Goal: Task Accomplishment & Management: Use online tool/utility

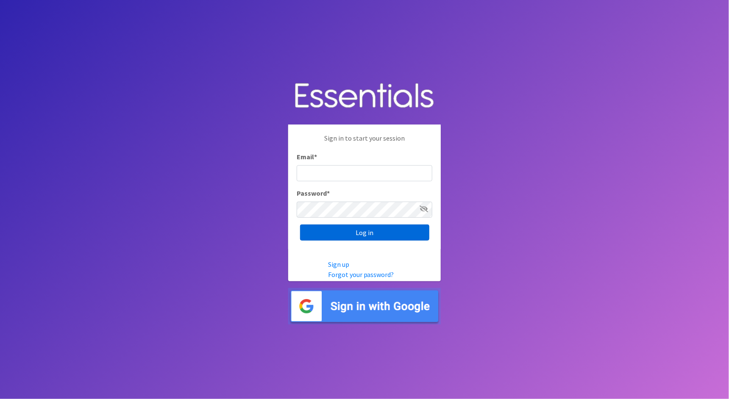
type input "cathy@alohadiaperbank.org"
click at [409, 233] on input "Log in" at bounding box center [364, 233] width 129 height 16
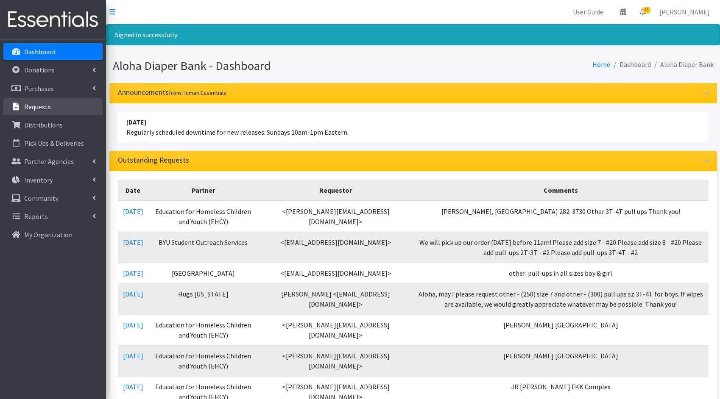
click at [49, 110] on p "Requests" at bounding box center [37, 107] width 27 height 8
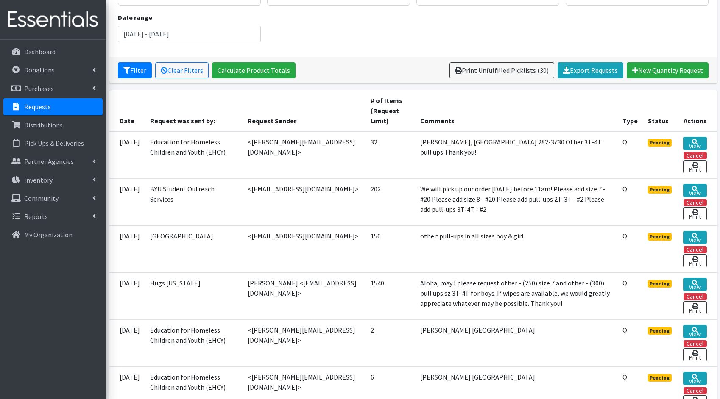
scroll to position [157, 0]
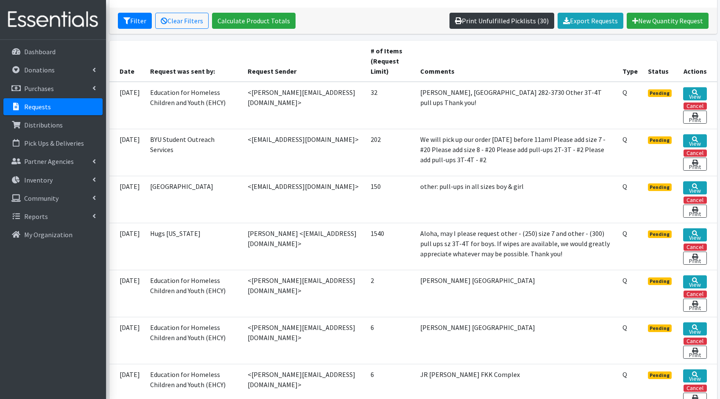
click at [487, 22] on link "Print Unfulfilled Picklists (30)" at bounding box center [501, 21] width 105 height 16
